Goal: Ask a question

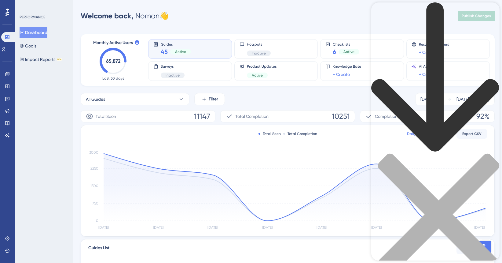
click at [379, 14] on icon "back to header" at bounding box center [435, 77] width 128 height 150
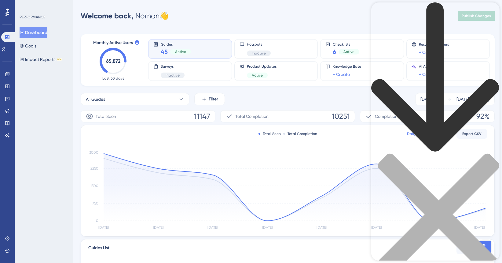
click at [379, 13] on icon "back to header" at bounding box center [435, 77] width 128 height 150
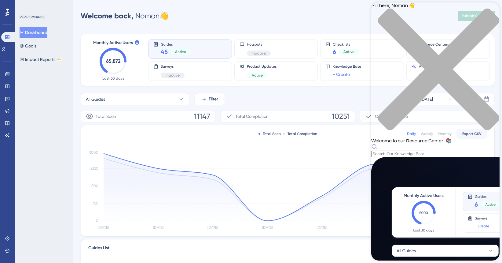
scroll to position [174, 0]
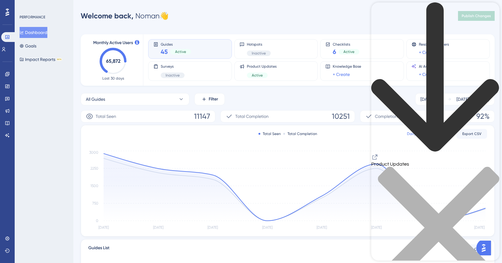
click at [382, 12] on icon "back to header" at bounding box center [435, 76] width 128 height 149
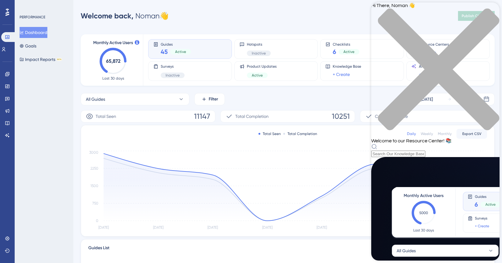
click at [491, 13] on icon "close resource center" at bounding box center [435, 72] width 128 height 128
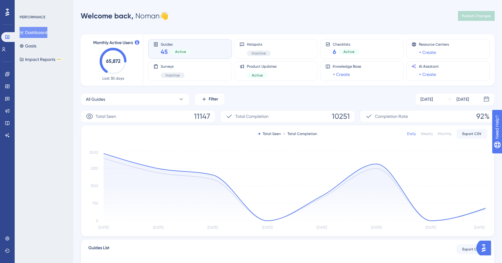
click at [488, 248] on img "Open AI Assistant Launcher" at bounding box center [483, 247] width 11 height 11
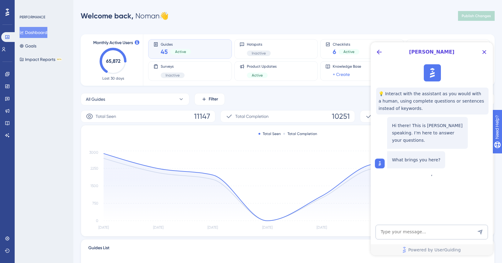
scroll to position [0, 0]
click at [483, 53] on icon "Close Button" at bounding box center [485, 52] width 4 height 4
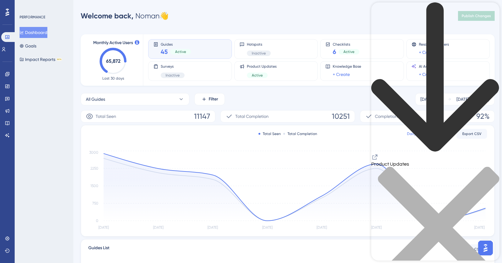
click at [380, 13] on icon "back to header" at bounding box center [435, 76] width 128 height 149
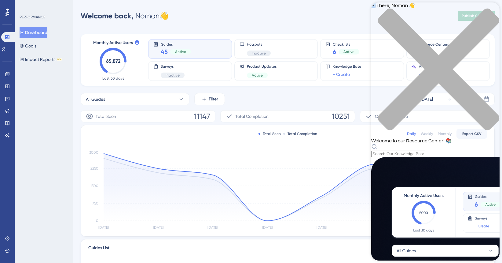
click at [380, 8] on span "Hi There, Noman 👋" at bounding box center [393, 5] width 44 height 5
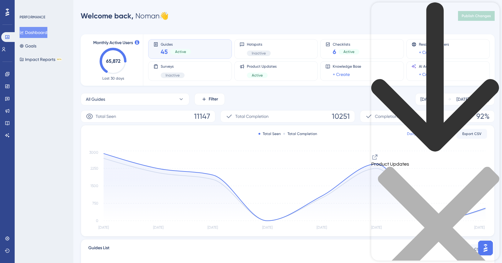
click at [380, 11] on icon "back to header" at bounding box center [435, 77] width 128 height 150
